Goal: Navigation & Orientation: Understand site structure

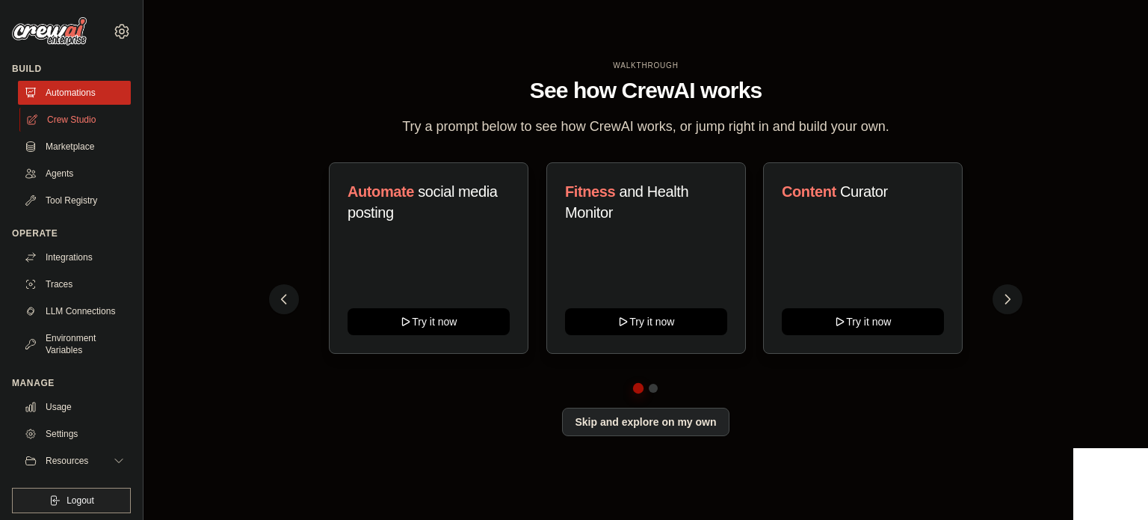
click at [55, 117] on link "Crew Studio" at bounding box center [75, 120] width 113 height 24
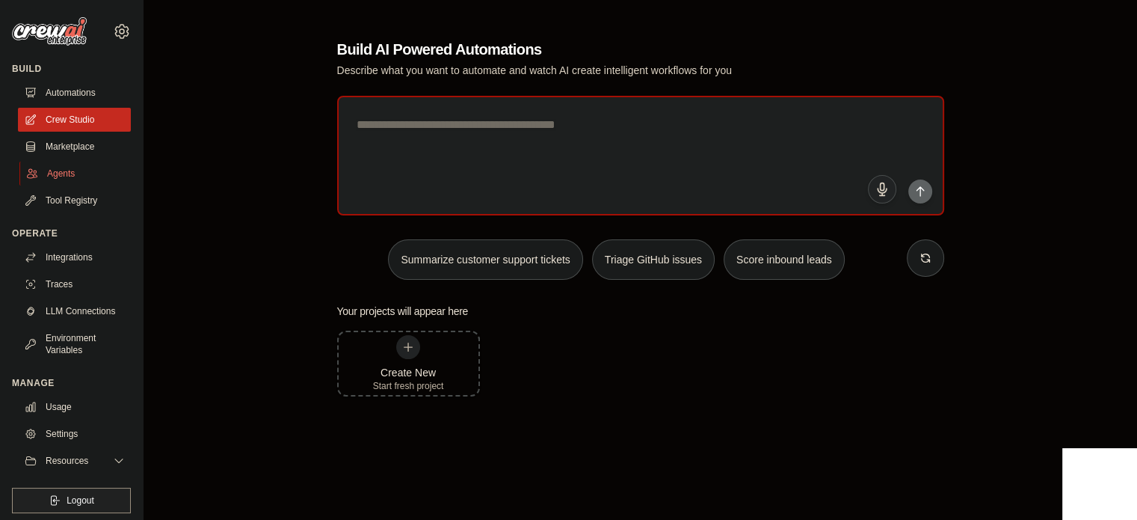
click at [67, 173] on link "Agents" at bounding box center [75, 173] width 113 height 24
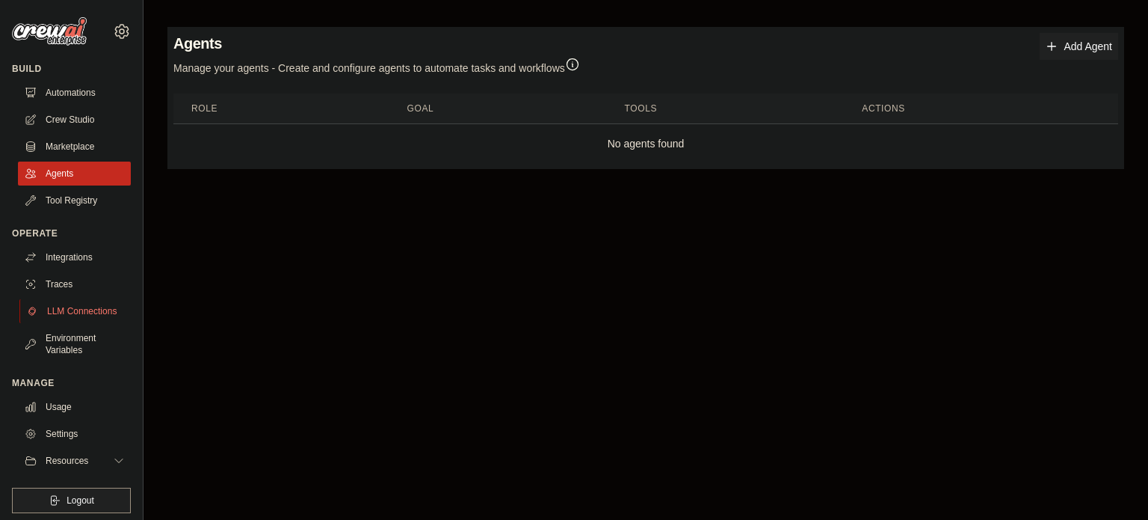
click at [75, 318] on link "LLM Connections" at bounding box center [75, 311] width 113 height 24
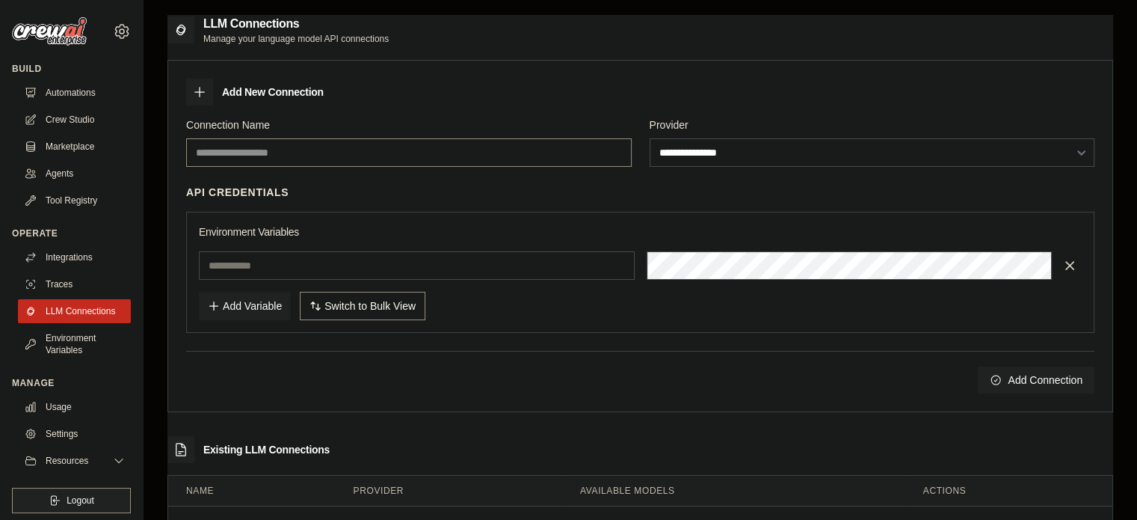
click at [280, 160] on input "Connection Name" at bounding box center [409, 152] width 446 height 28
click at [79, 141] on link "Marketplace" at bounding box center [75, 147] width 113 height 24
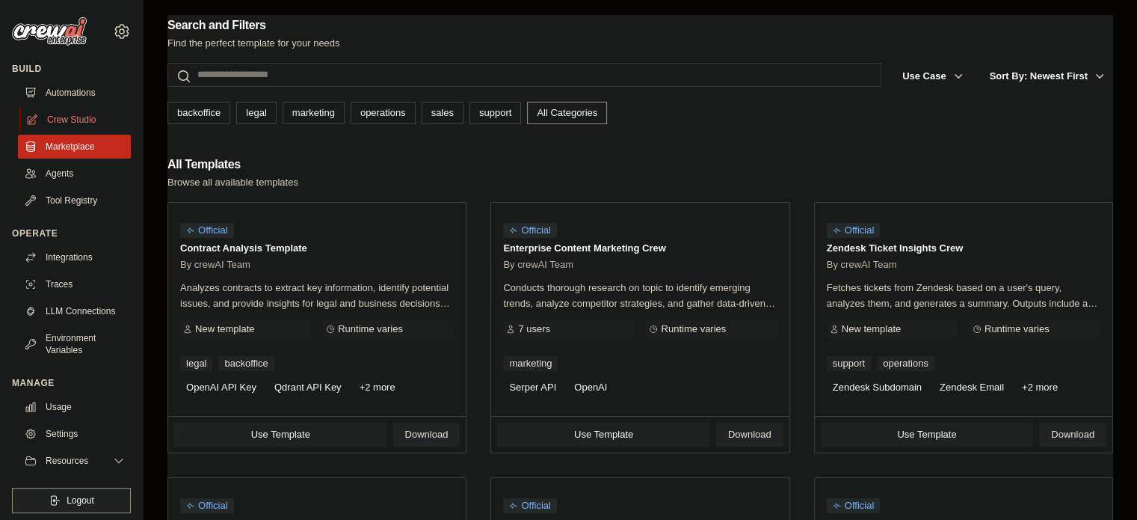
click at [81, 123] on link "Crew Studio" at bounding box center [75, 120] width 113 height 24
